Goal: Task Accomplishment & Management: Use online tool/utility

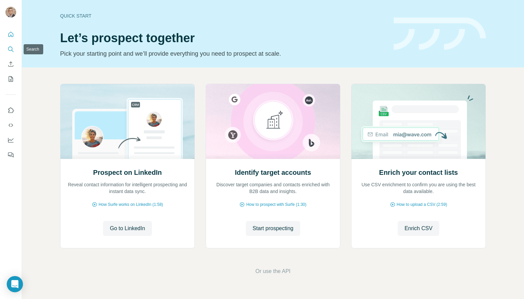
click at [11, 49] on icon "Search" at bounding box center [10, 49] width 7 height 7
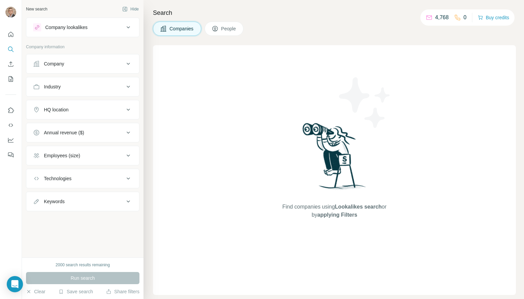
click at [223, 27] on span "People" at bounding box center [229, 28] width 16 height 7
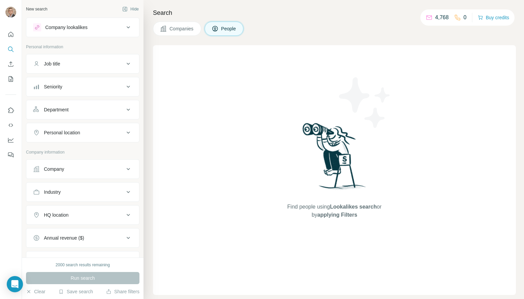
click at [85, 61] on div "Job title" at bounding box center [78, 63] width 91 height 7
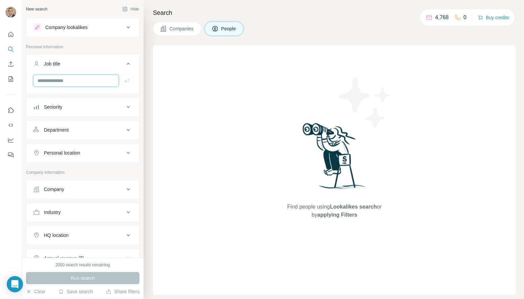
click at [83, 83] on input "text" at bounding box center [76, 81] width 86 height 12
type input "**********"
click at [129, 79] on icon "button" at bounding box center [126, 81] width 5 height 4
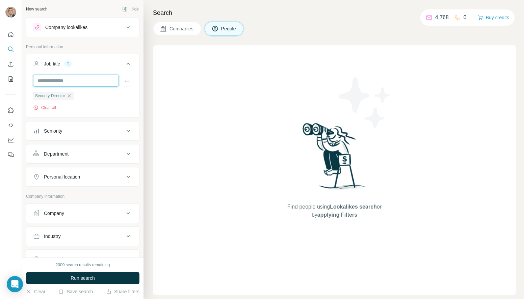
click at [65, 78] on input "text" at bounding box center [76, 81] width 86 height 12
type input "**********"
click at [126, 81] on icon "button" at bounding box center [127, 80] width 7 height 7
click at [87, 81] on input "text" at bounding box center [76, 81] width 86 height 12
click at [74, 81] on input "text" at bounding box center [76, 81] width 86 height 12
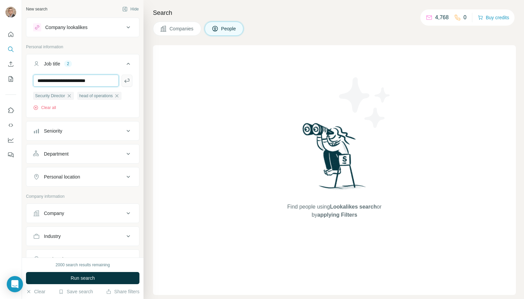
type input "**********"
click at [130, 80] on button "button" at bounding box center [127, 81] width 11 height 12
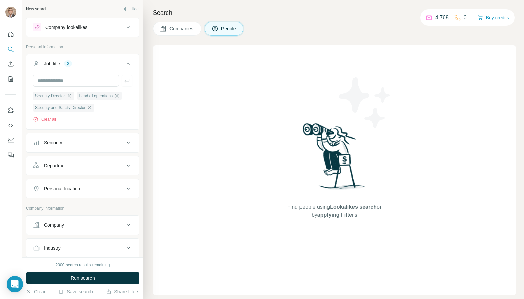
click at [83, 140] on div "Seniority" at bounding box center [78, 142] width 91 height 7
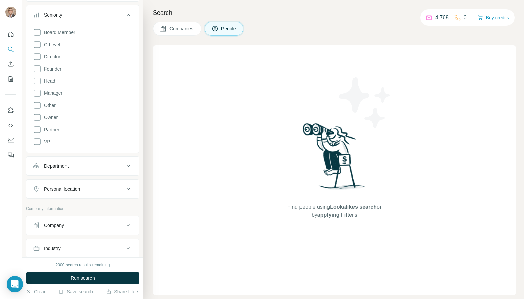
scroll to position [121, 0]
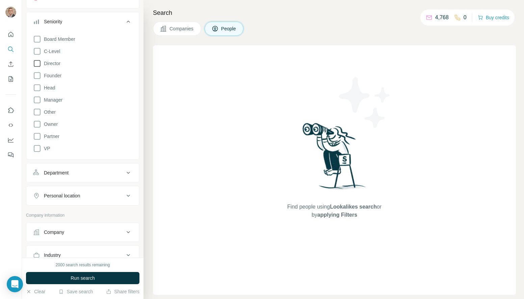
click at [38, 65] on icon at bounding box center [37, 63] width 8 height 8
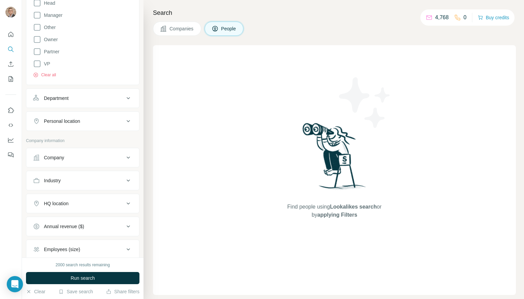
scroll to position [207, 0]
click at [72, 181] on div "Industry" at bounding box center [78, 179] width 91 height 7
click at [73, 197] on input at bounding box center [78, 196] width 83 height 7
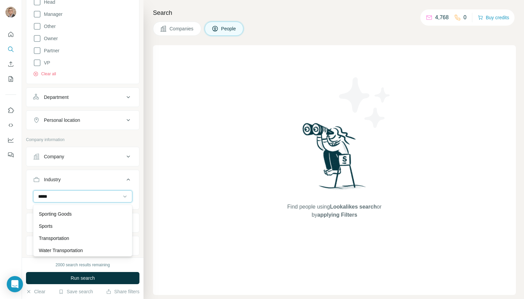
scroll to position [73, 0]
type input "*****"
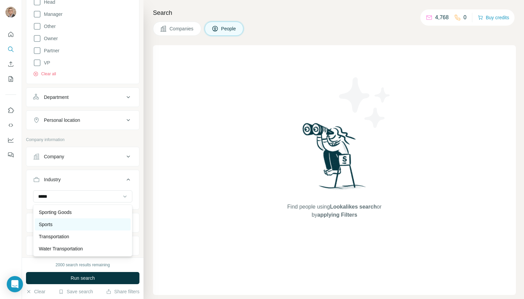
click at [61, 225] on div "Sports" at bounding box center [83, 224] width 88 height 7
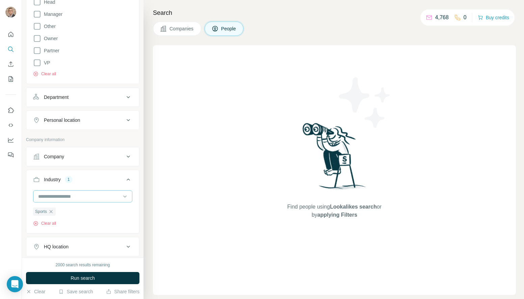
click at [61, 197] on input at bounding box center [78, 196] width 83 height 7
type input "*****"
click at [51, 212] on p "Music Venues" at bounding box center [53, 212] width 29 height 7
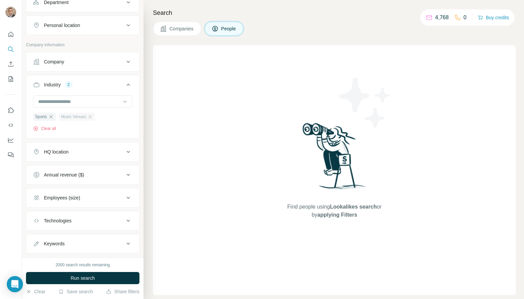
scroll to position [305, 0]
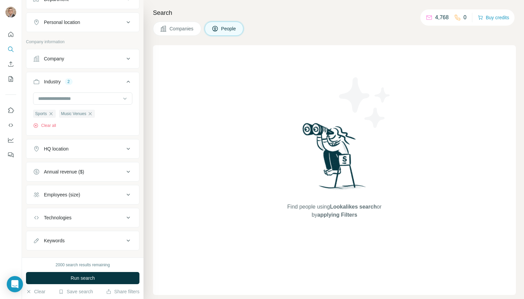
click at [66, 196] on div "Employees (size)" at bounding box center [62, 194] width 36 height 7
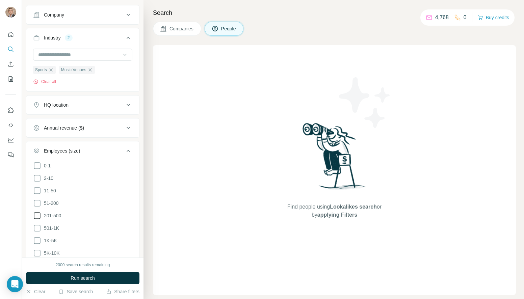
scroll to position [349, 0]
click at [38, 203] on icon at bounding box center [37, 203] width 8 height 8
drag, startPoint x: 37, startPoint y: 213, endPoint x: 37, endPoint y: 220, distance: 7.4
click at [37, 213] on icon at bounding box center [37, 215] width 8 height 8
drag, startPoint x: 37, startPoint y: 226, endPoint x: 38, endPoint y: 233, distance: 7.5
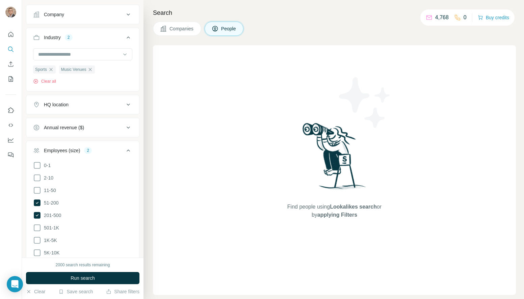
click at [37, 226] on icon at bounding box center [37, 228] width 8 height 8
click at [38, 239] on icon at bounding box center [37, 240] width 8 height 8
drag, startPoint x: 37, startPoint y: 249, endPoint x: 77, endPoint y: 238, distance: 41.7
click at [37, 249] on icon at bounding box center [37, 253] width 8 height 8
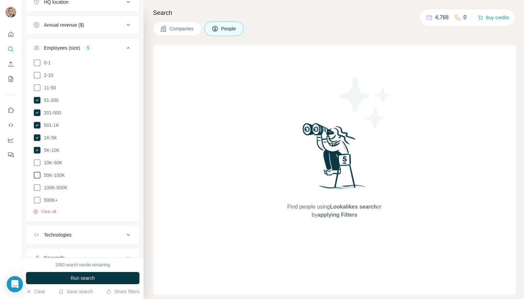
scroll to position [455, 0]
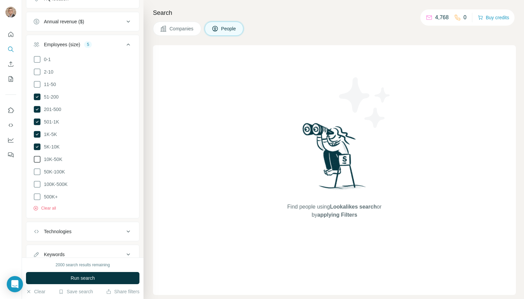
click at [38, 157] on icon at bounding box center [37, 159] width 8 height 8
click at [34, 169] on icon at bounding box center [37, 171] width 7 height 7
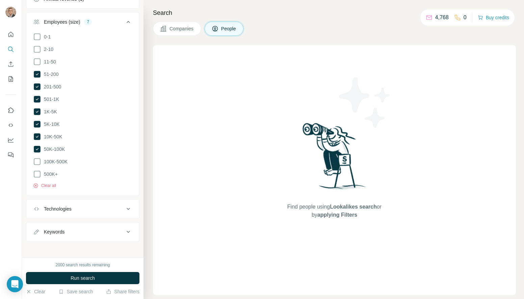
click at [104, 231] on div "Keywords" at bounding box center [78, 232] width 91 height 7
click at [85, 247] on input "text" at bounding box center [76, 249] width 86 height 12
click at [93, 279] on span "Run search" at bounding box center [83, 278] width 24 height 7
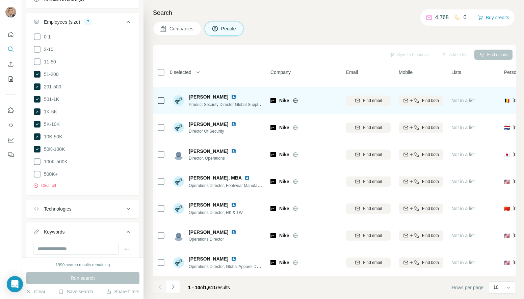
scroll to position [0, 0]
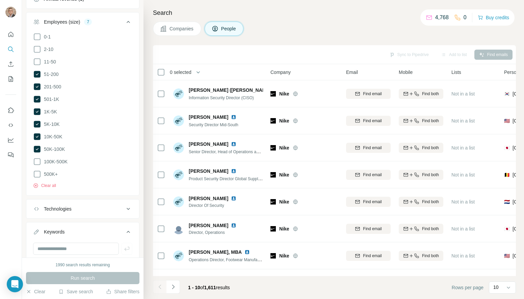
click at [129, 22] on icon at bounding box center [128, 22] width 8 height 8
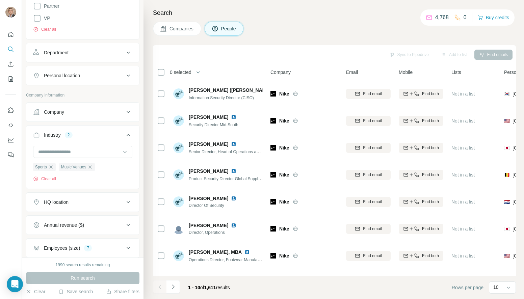
scroll to position [251, 0]
click at [75, 153] on input at bounding box center [78, 152] width 83 height 7
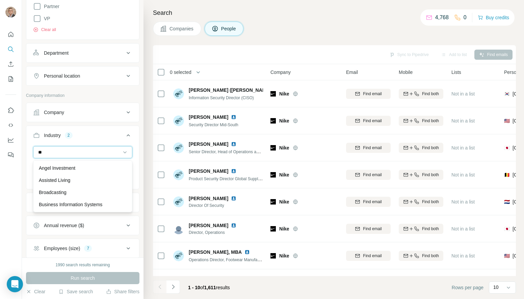
type input "*"
click at [109, 130] on button "Industry 2" at bounding box center [82, 136] width 113 height 19
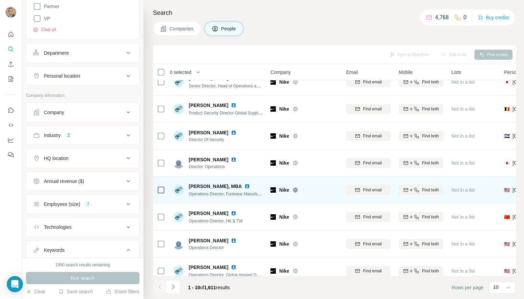
scroll to position [74, 0]
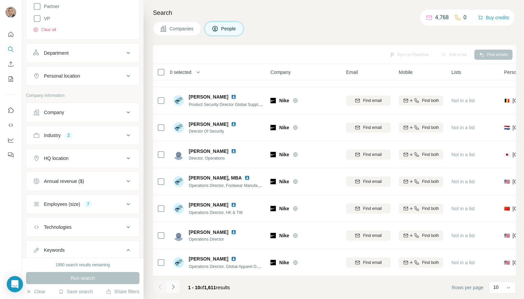
click at [171, 286] on icon "Navigate to next page" at bounding box center [173, 287] width 7 height 7
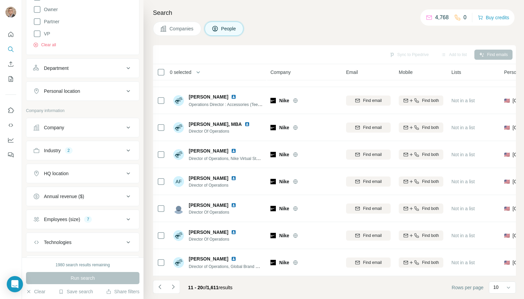
click at [127, 131] on icon at bounding box center [128, 128] width 8 height 8
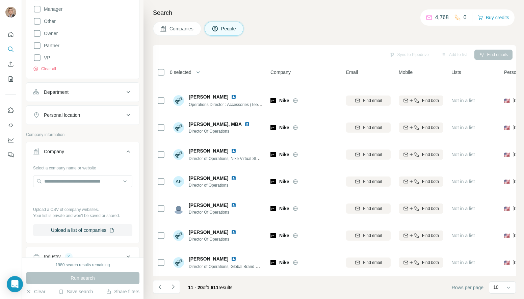
scroll to position [375, 0]
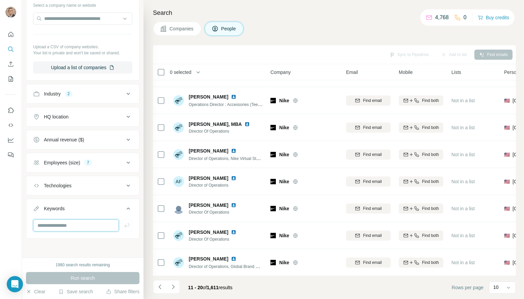
click at [63, 226] on input "text" at bounding box center [76, 225] width 86 height 12
type input "***"
click at [129, 226] on icon "button" at bounding box center [126, 226] width 5 height 4
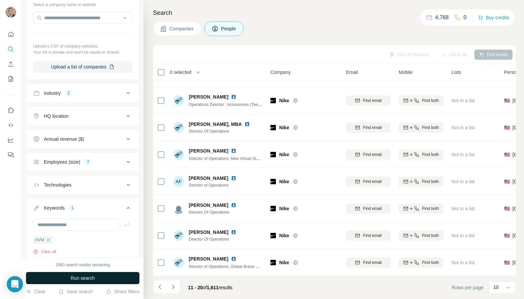
click at [114, 279] on button "Run search" at bounding box center [82, 278] width 113 height 12
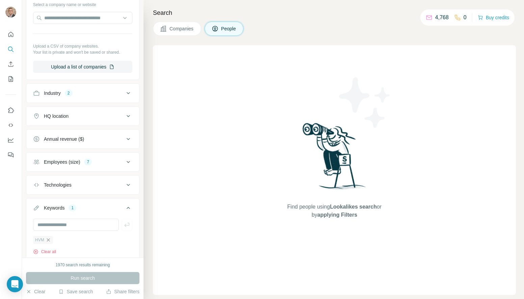
click at [50, 239] on icon "button" at bounding box center [48, 239] width 5 height 5
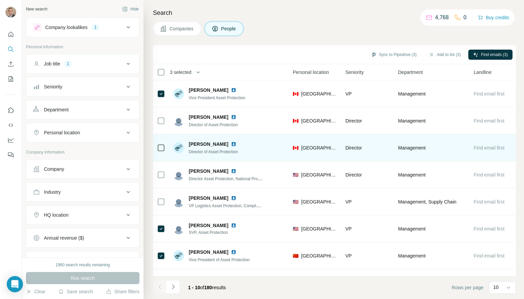
scroll to position [0, 218]
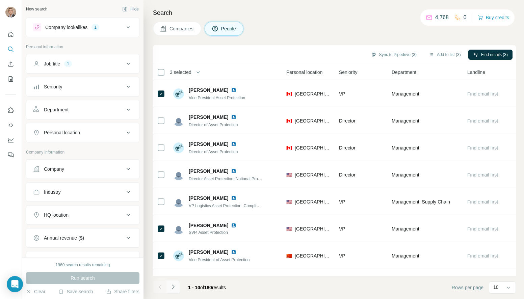
click at [176, 287] on icon "Navigate to next page" at bounding box center [173, 287] width 7 height 7
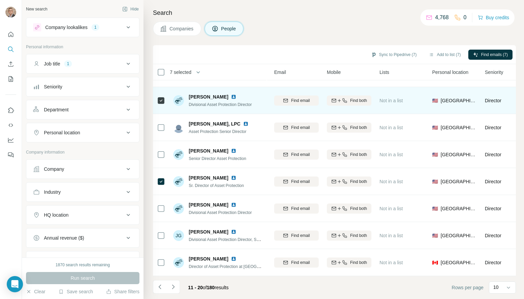
scroll to position [74, 218]
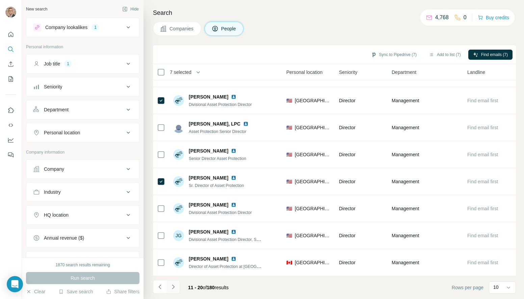
click at [173, 288] on icon "Navigate to next page" at bounding box center [173, 287] width 2 height 4
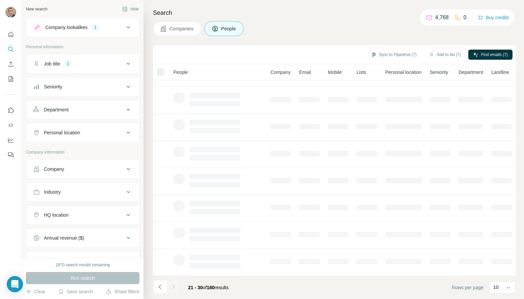
scroll to position [74, 0]
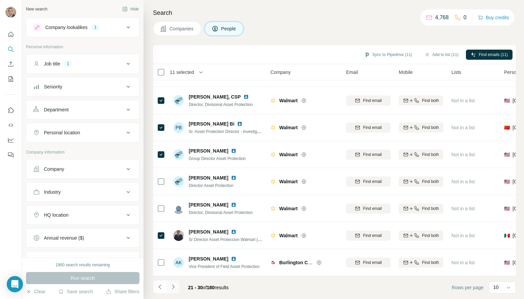
click at [174, 287] on icon "Navigate to next page" at bounding box center [173, 287] width 7 height 7
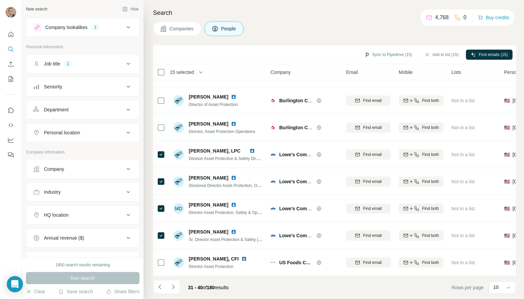
click at [173, 287] on icon "Navigate to next page" at bounding box center [173, 287] width 7 height 7
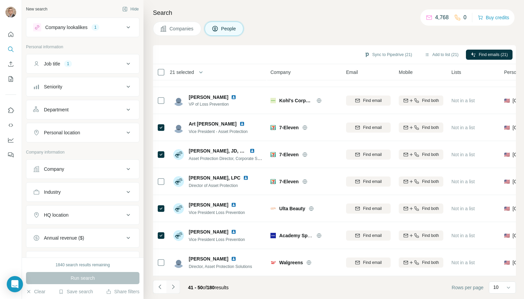
click at [175, 287] on icon "Navigate to next page" at bounding box center [173, 287] width 7 height 7
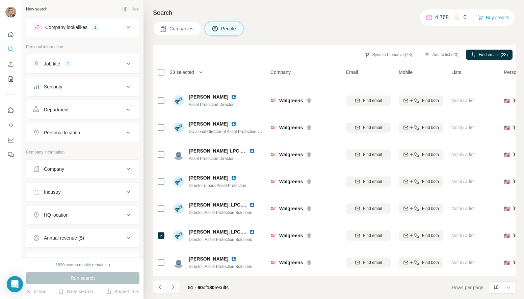
click at [174, 289] on icon "Navigate to next page" at bounding box center [173, 287] width 7 height 7
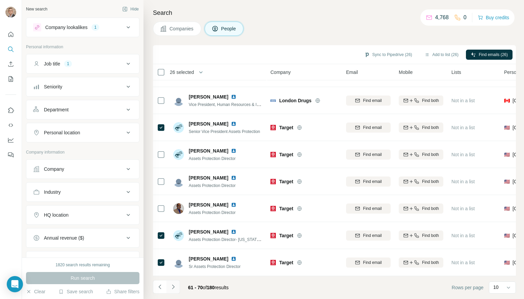
click at [174, 288] on icon "Navigate to next page" at bounding box center [173, 287] width 7 height 7
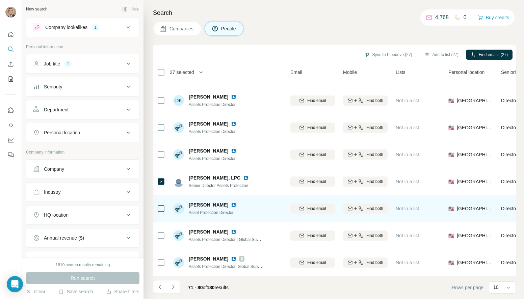
scroll to position [74, 55]
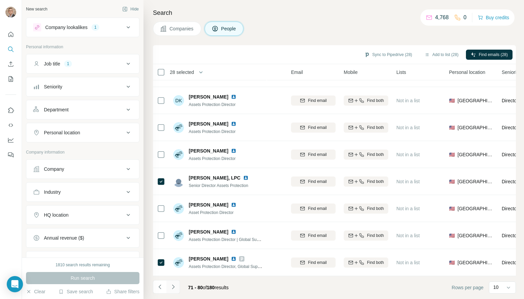
click at [174, 288] on icon "Navigate to next page" at bounding box center [173, 287] width 7 height 7
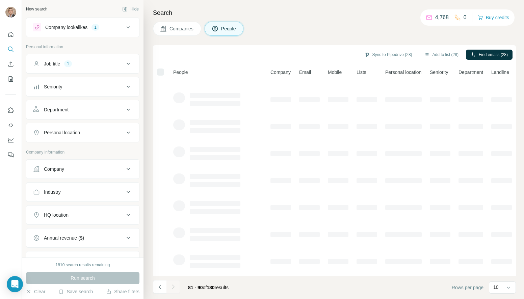
scroll to position [74, 0]
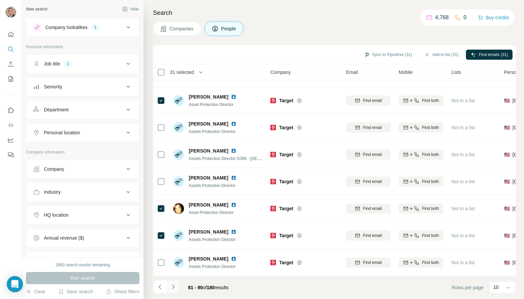
click at [174, 288] on icon "Navigate to next page" at bounding box center [173, 287] width 7 height 7
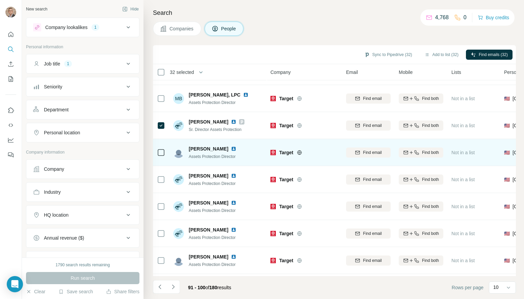
scroll to position [0, 0]
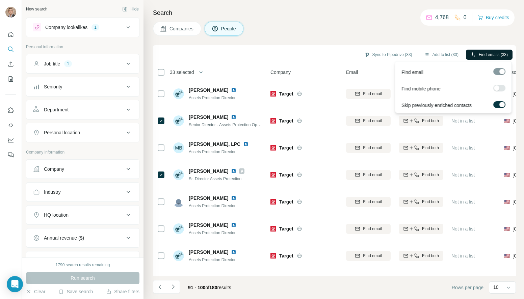
click at [488, 55] on span "Find emails (33)" at bounding box center [493, 55] width 29 height 6
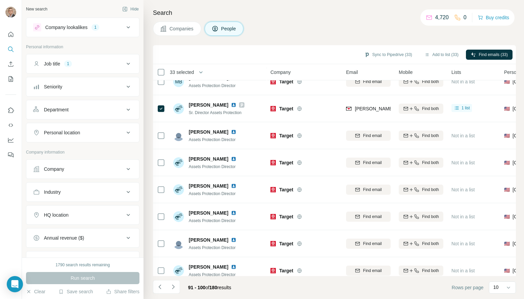
scroll to position [74, 0]
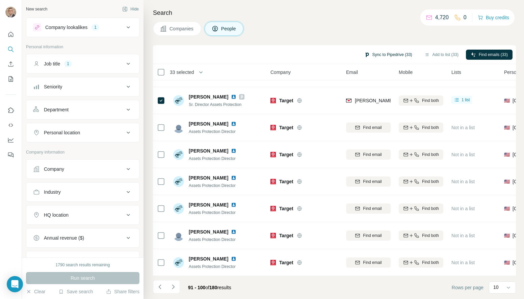
click at [381, 55] on button "Sync to Pipedrive (33)" at bounding box center [388, 55] width 57 height 10
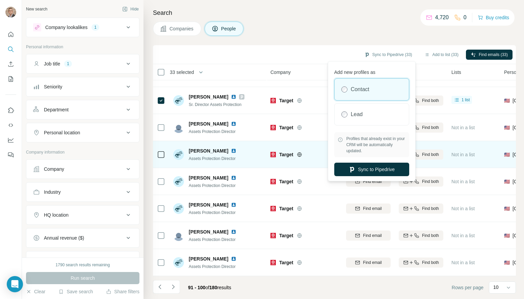
click at [373, 168] on button "Sync to Pipedrive" at bounding box center [371, 170] width 75 height 14
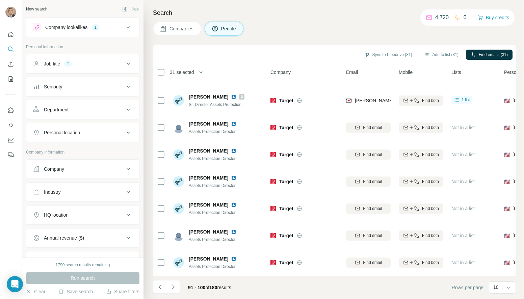
click at [173, 287] on icon "Navigate to next page" at bounding box center [173, 287] width 7 height 7
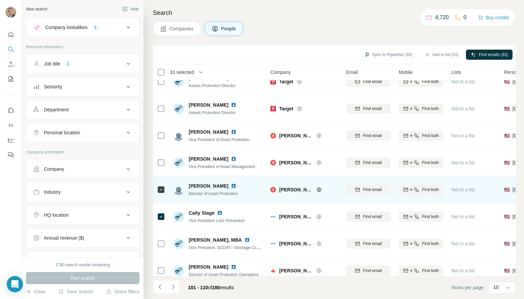
scroll to position [0, 0]
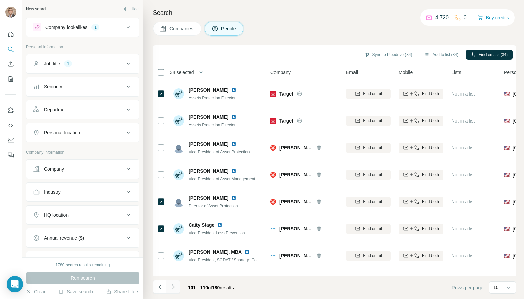
click at [172, 285] on icon "Navigate to next page" at bounding box center [173, 287] width 2 height 4
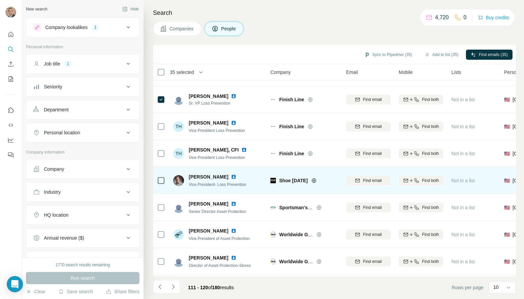
scroll to position [49, 0]
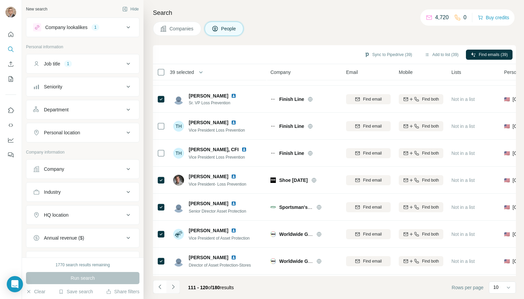
click at [175, 287] on icon "Navigate to next page" at bounding box center [173, 287] width 7 height 7
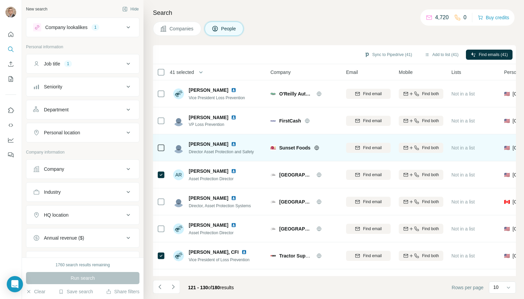
scroll to position [74, 0]
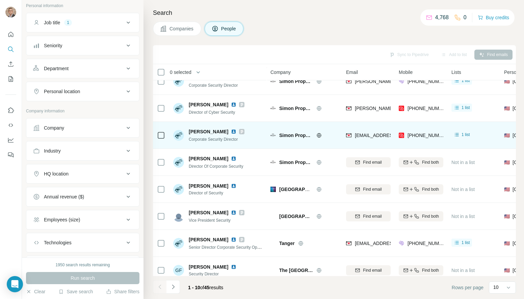
scroll to position [74, 0]
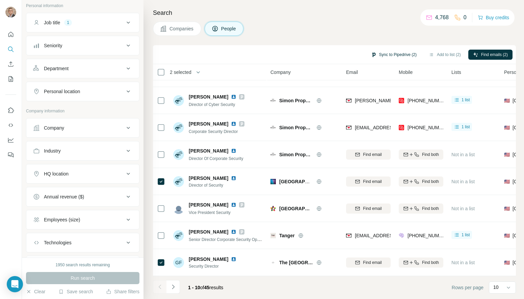
click at [384, 54] on button "Sync to Pipedrive (2)" at bounding box center [393, 55] width 55 height 10
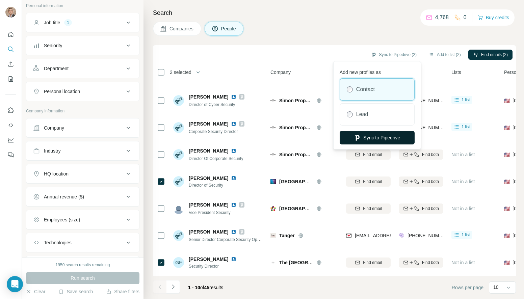
click at [371, 140] on button "Sync to Pipedrive" at bounding box center [377, 138] width 75 height 14
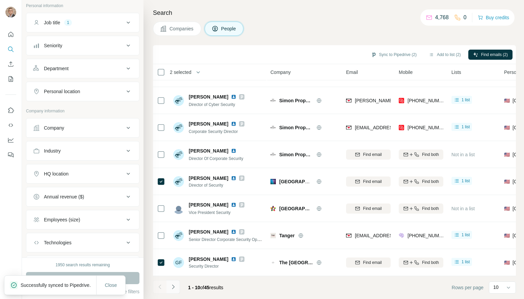
click at [176, 288] on icon "Navigate to next page" at bounding box center [173, 287] width 7 height 7
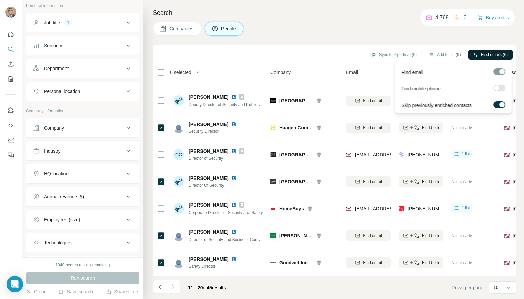
click at [498, 57] on span "Find emails (6)" at bounding box center [494, 55] width 27 height 6
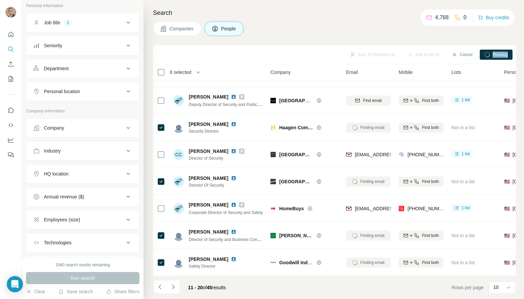
click at [498, 57] on span "Running" at bounding box center [500, 55] width 15 height 6
click at [172, 287] on icon "Navigate to next page" at bounding box center [173, 287] width 7 height 7
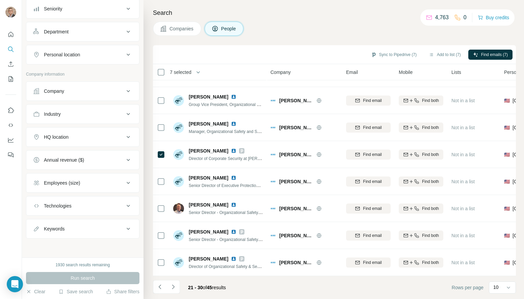
scroll to position [0, 0]
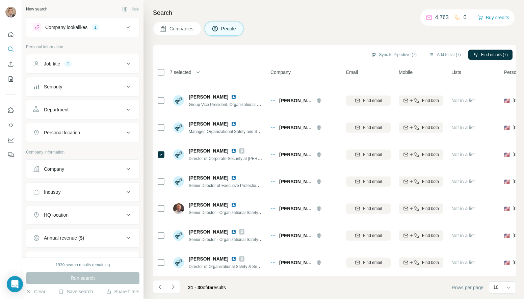
click at [129, 27] on icon at bounding box center [128, 27] width 8 height 8
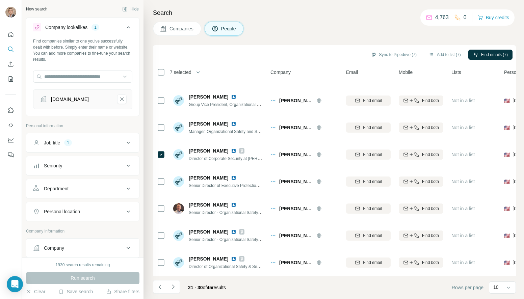
scroll to position [1, 0]
click at [127, 142] on icon at bounding box center [128, 141] width 8 height 8
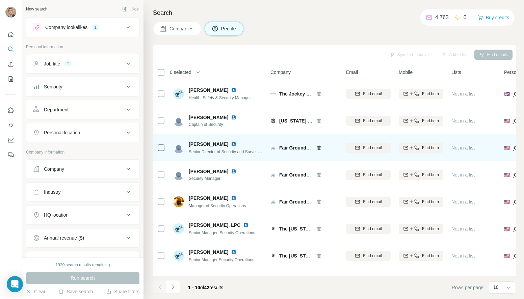
click at [198, 142] on span "Wellington Jones" at bounding box center [209, 144] width 40 height 7
click at [232, 145] on img at bounding box center [233, 143] width 5 height 5
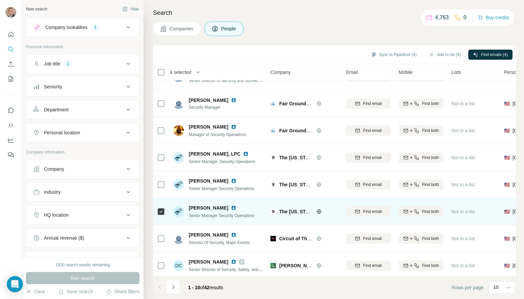
scroll to position [74, 0]
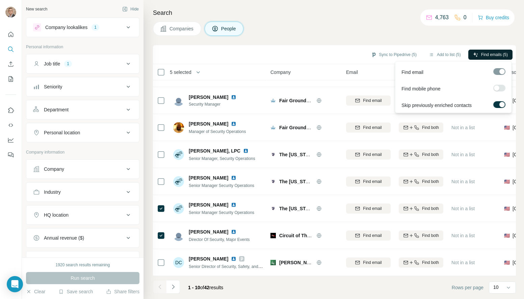
click at [486, 53] on span "Find emails (5)" at bounding box center [494, 55] width 27 height 6
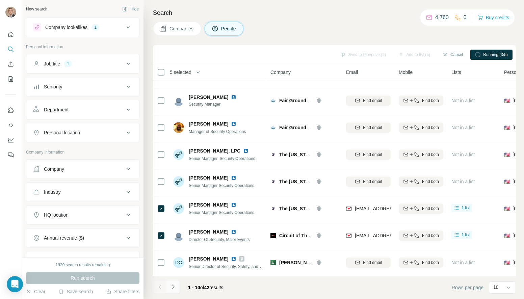
click at [173, 289] on icon "Navigate to next page" at bounding box center [173, 287] width 7 height 7
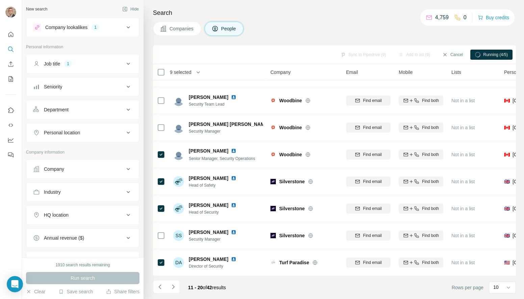
click at [175, 287] on icon "Navigate to next page" at bounding box center [173, 287] width 7 height 7
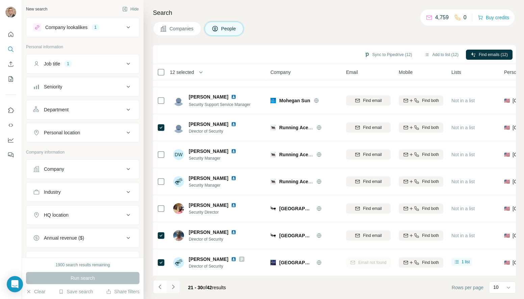
click at [174, 290] on icon "Navigate to next page" at bounding box center [173, 287] width 7 height 7
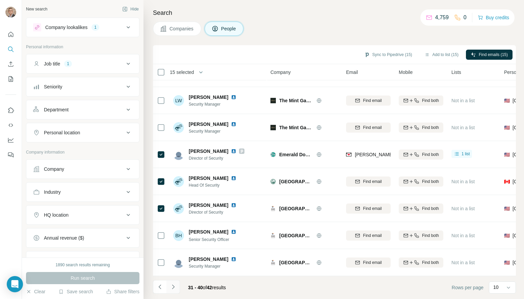
click at [172, 287] on icon "Navigate to next page" at bounding box center [173, 287] width 7 height 7
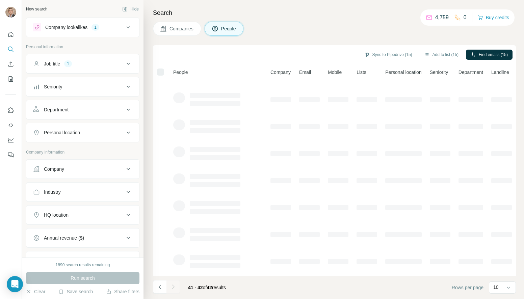
scroll to position [0, 0]
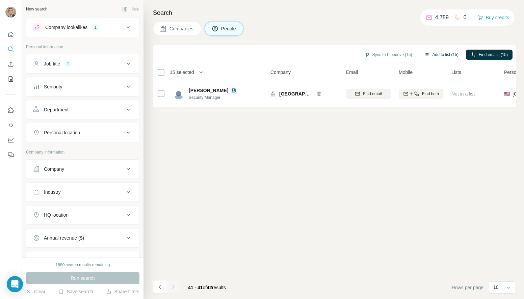
click at [432, 53] on button "Add to list (15)" at bounding box center [442, 55] width 44 height 10
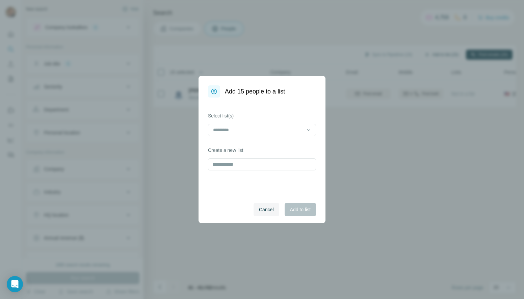
click at [432, 54] on div "Add 15 people to a list Select list(s) Create a new list Cancel Add to list" at bounding box center [262, 149] width 524 height 299
click at [286, 129] on input at bounding box center [257, 129] width 91 height 7
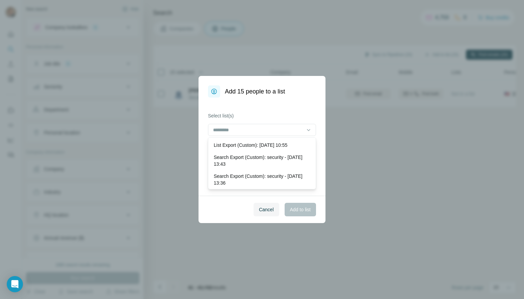
click at [302, 95] on div "Add 15 people to a list" at bounding box center [262, 87] width 127 height 22
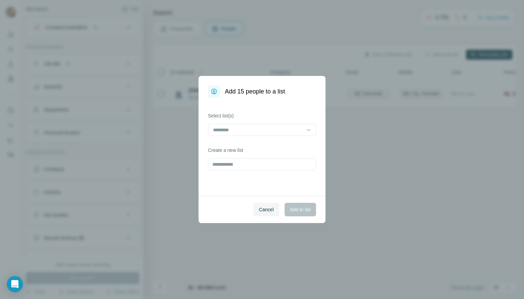
click at [263, 209] on span "Cancel" at bounding box center [266, 209] width 15 height 7
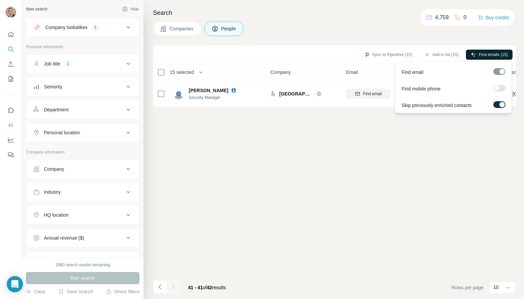
click at [484, 53] on span "Find emails (15)" at bounding box center [493, 55] width 29 height 6
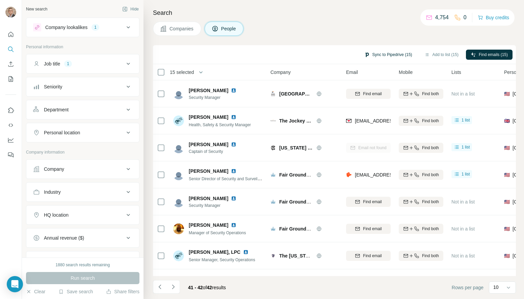
click at [383, 53] on button "Sync to Pipedrive (15)" at bounding box center [388, 55] width 57 height 10
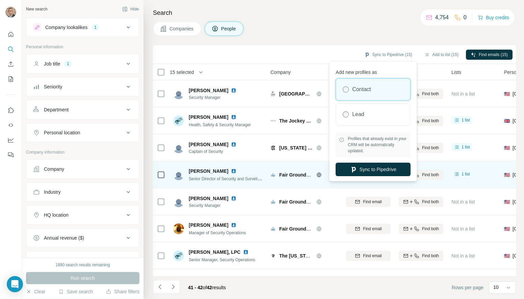
click at [367, 170] on button "Sync to Pipedrive" at bounding box center [373, 170] width 75 height 14
